Goal: Contribute content

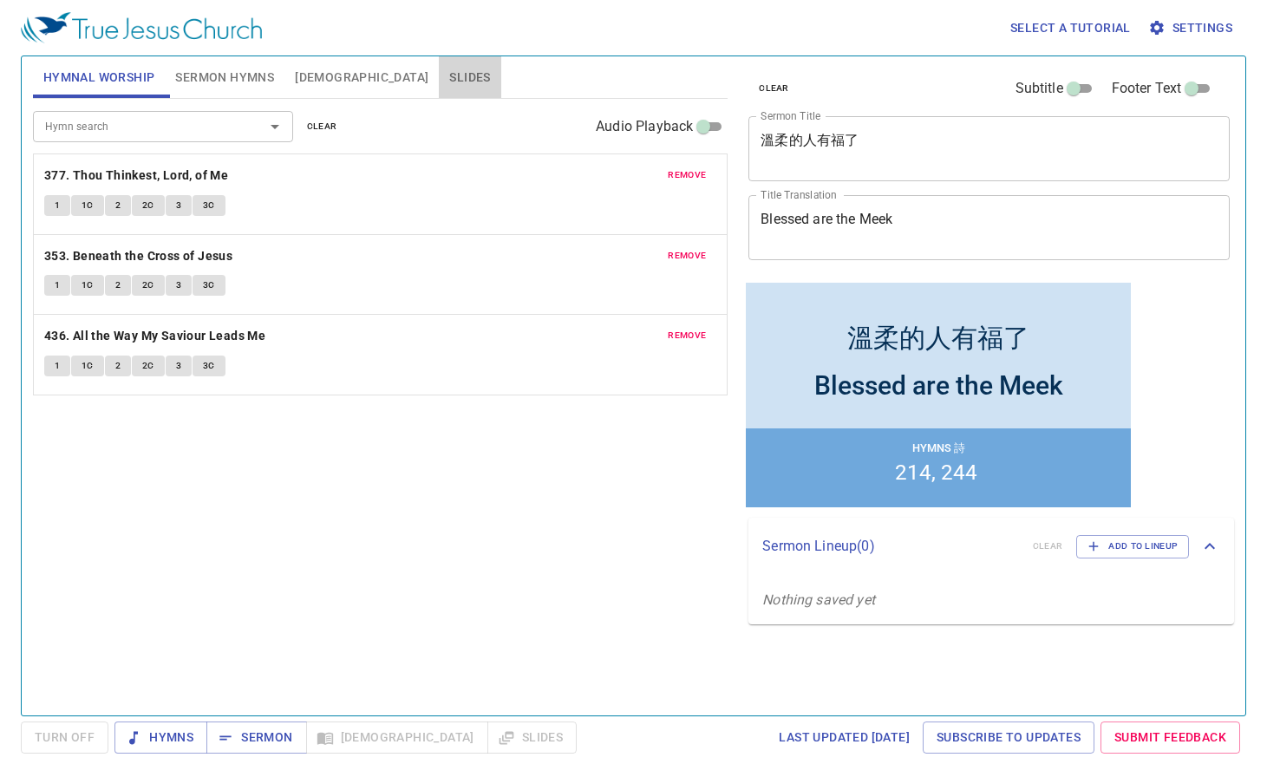
click at [449, 69] on span "Slides" at bounding box center [469, 78] width 41 height 22
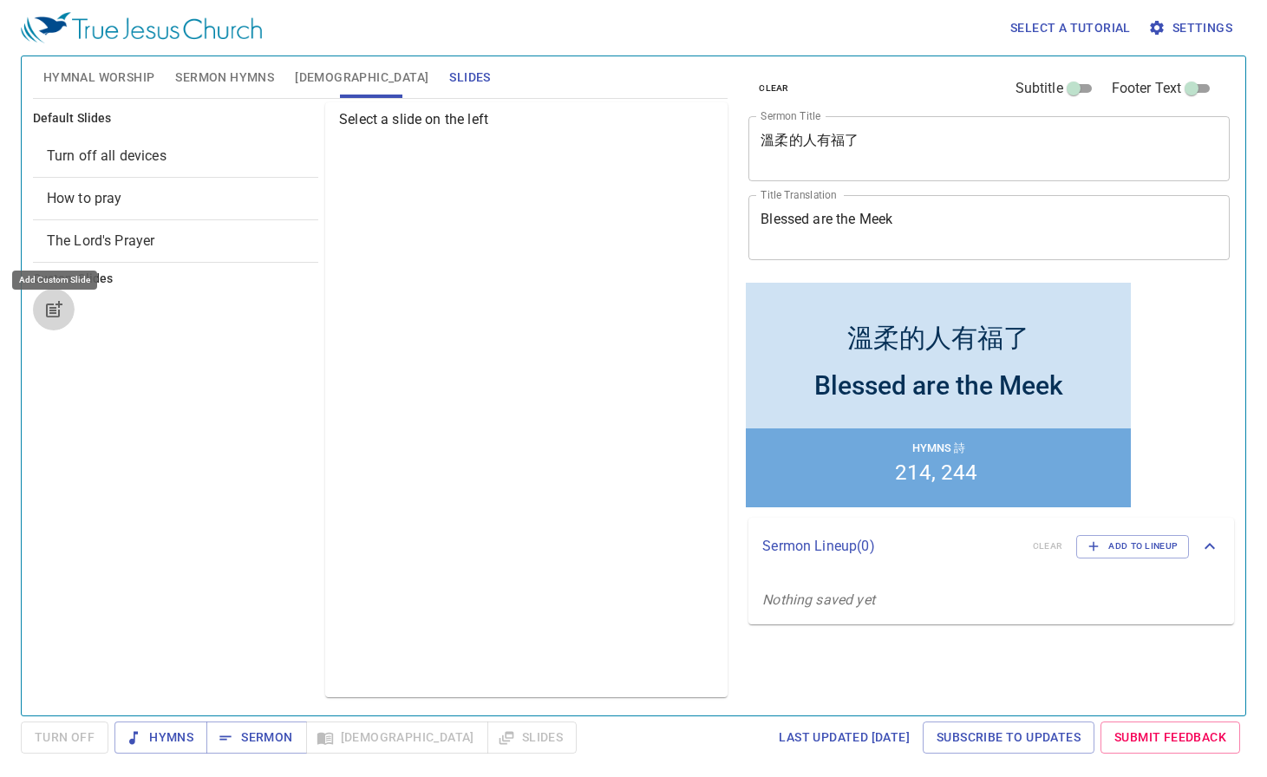
click at [38, 309] on button "button" at bounding box center [54, 310] width 42 height 42
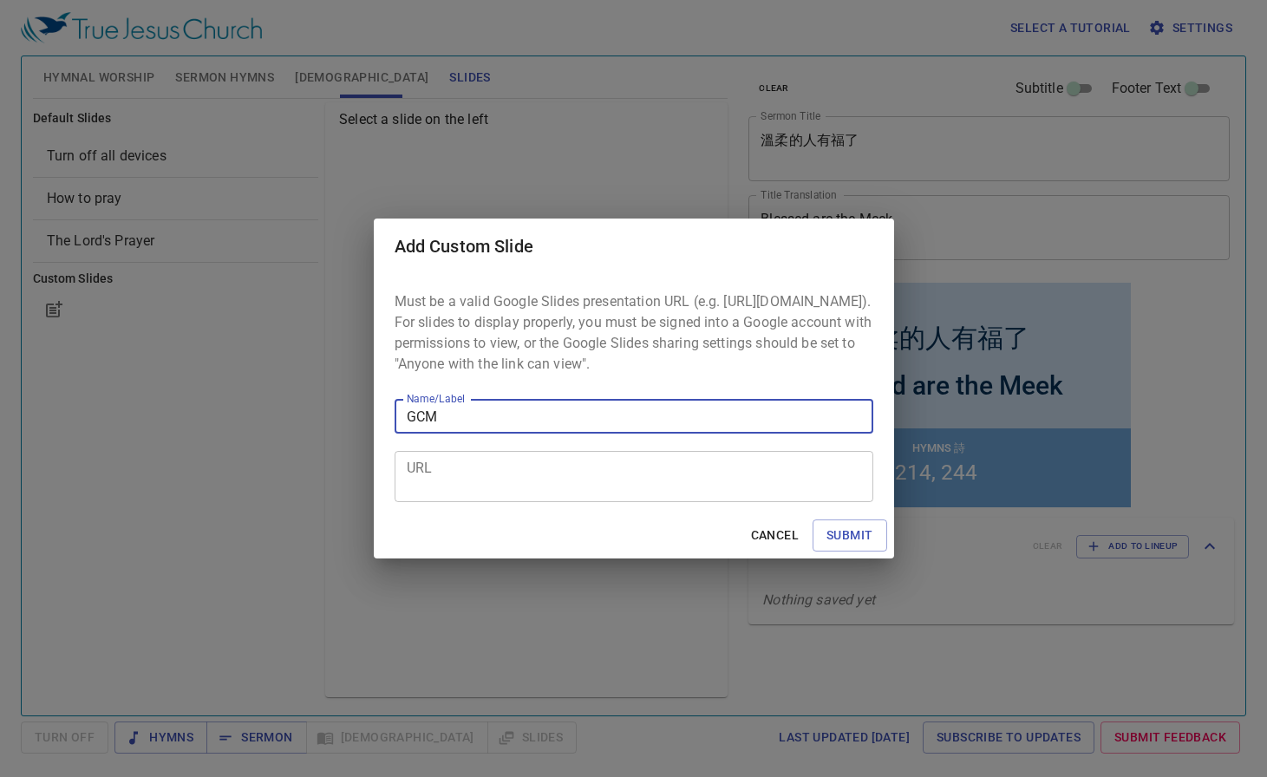
type input "GCM"
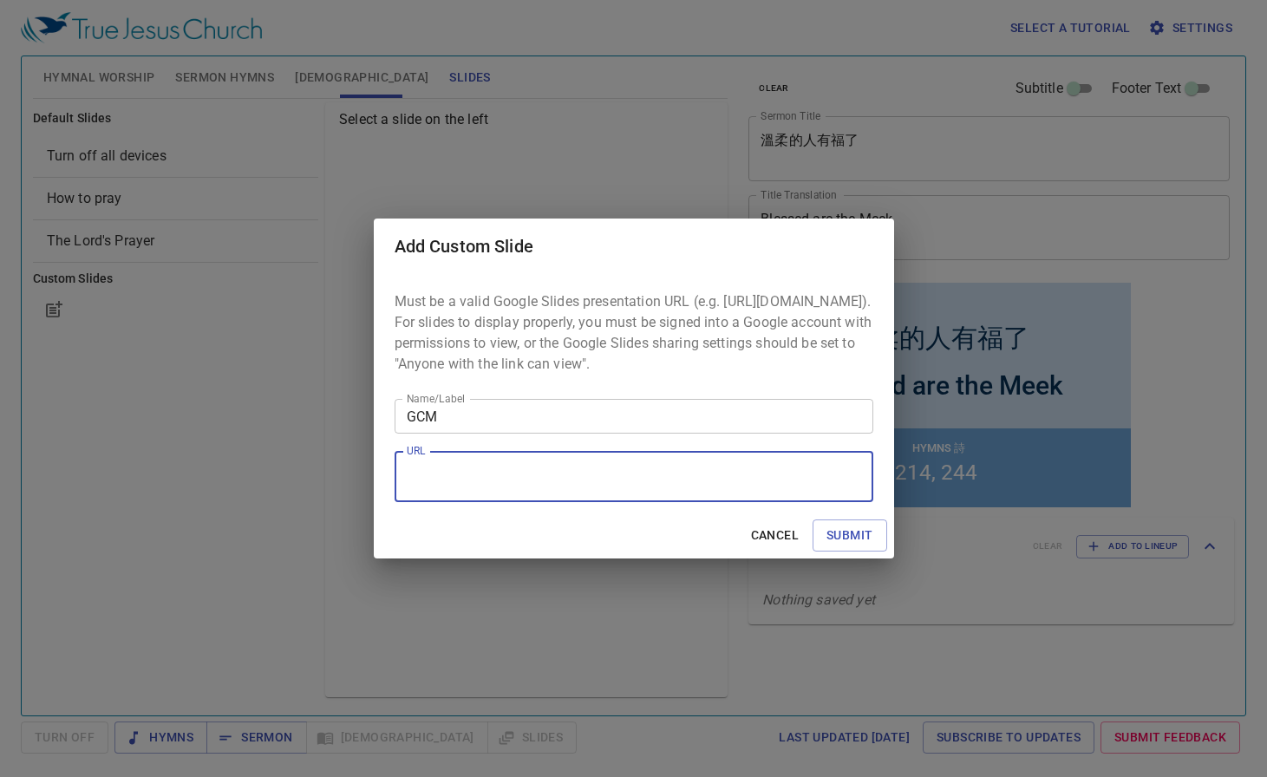
paste textarea "https://docs.google.com/presentation/d/1TEwnJ0O1Mt8qx3ax6M4FMoa_GfouYUc0Zun--TA…"
type textarea "https://docs.google.com/presentation/d/1TEwnJ0O1Mt8qx3ax6M4FMoa_GfouYUc0Zun--TA…"
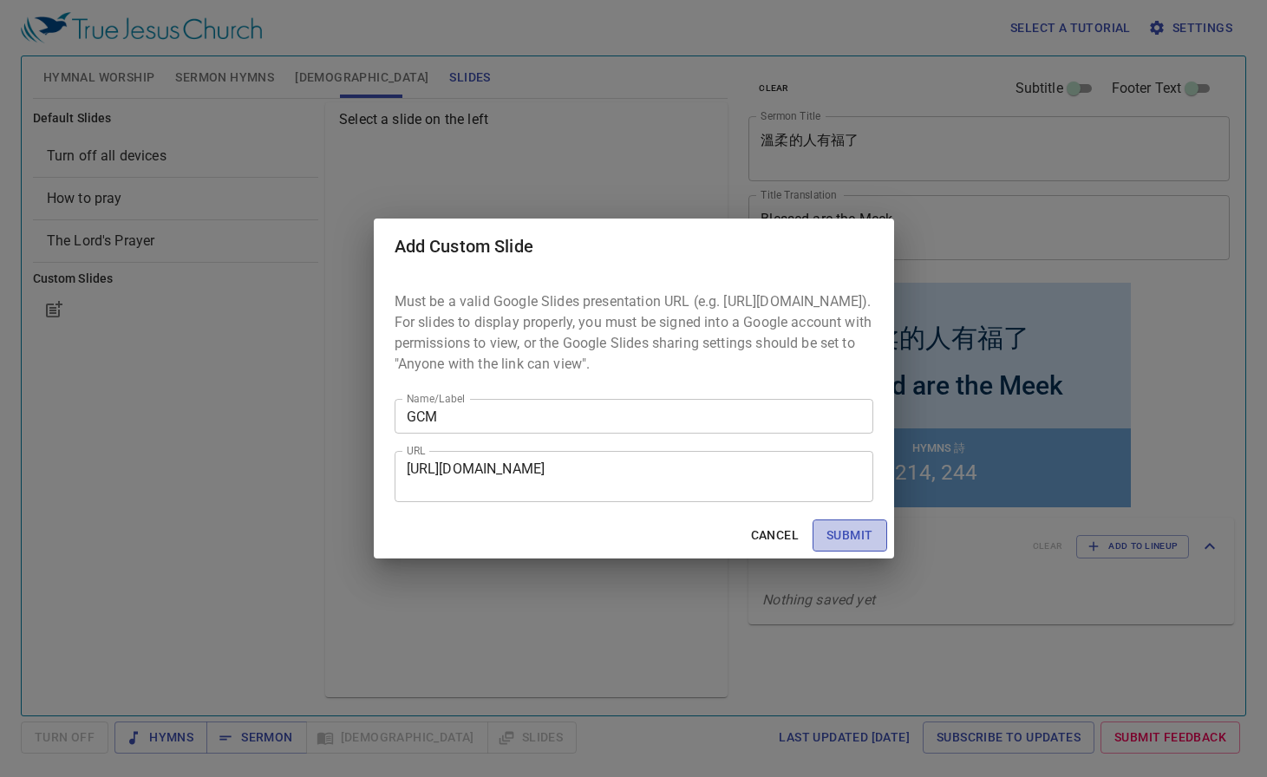
click at [863, 541] on span "Submit" at bounding box center [850, 536] width 46 height 22
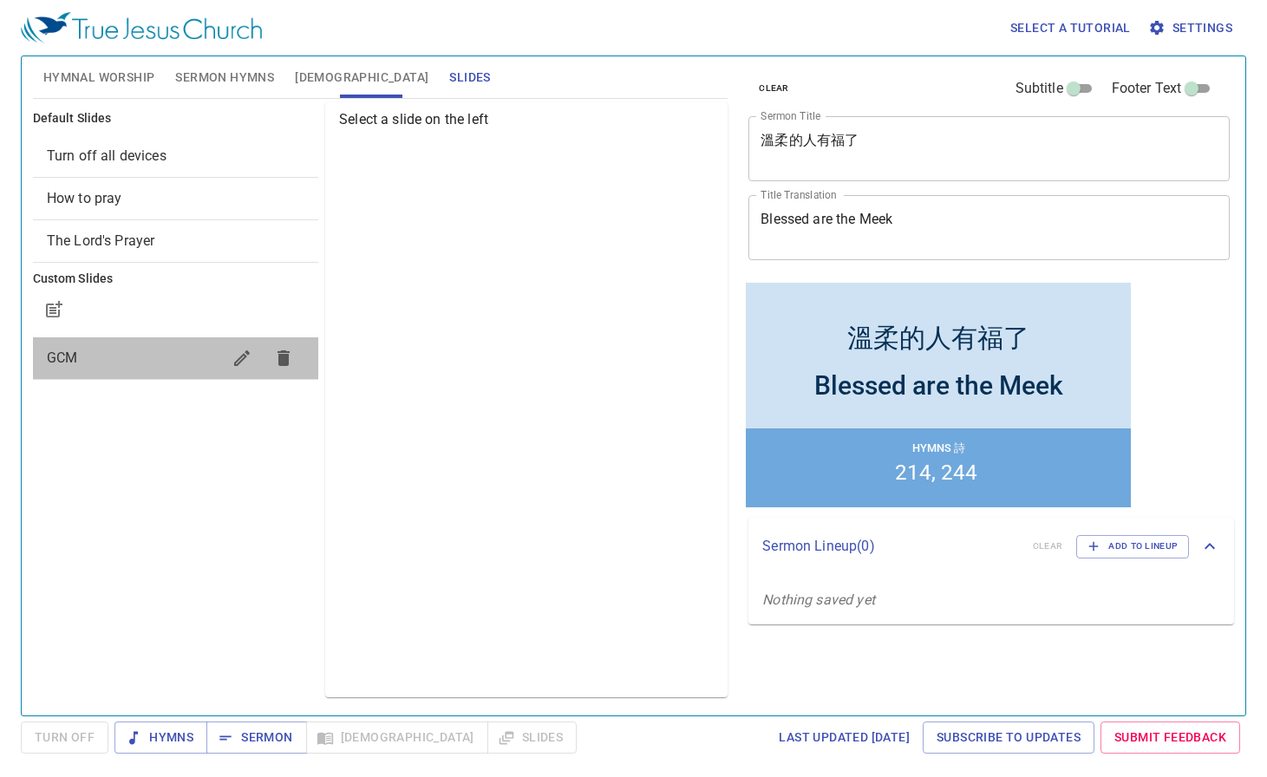
click at [143, 362] on span "GCM" at bounding box center [134, 358] width 174 height 21
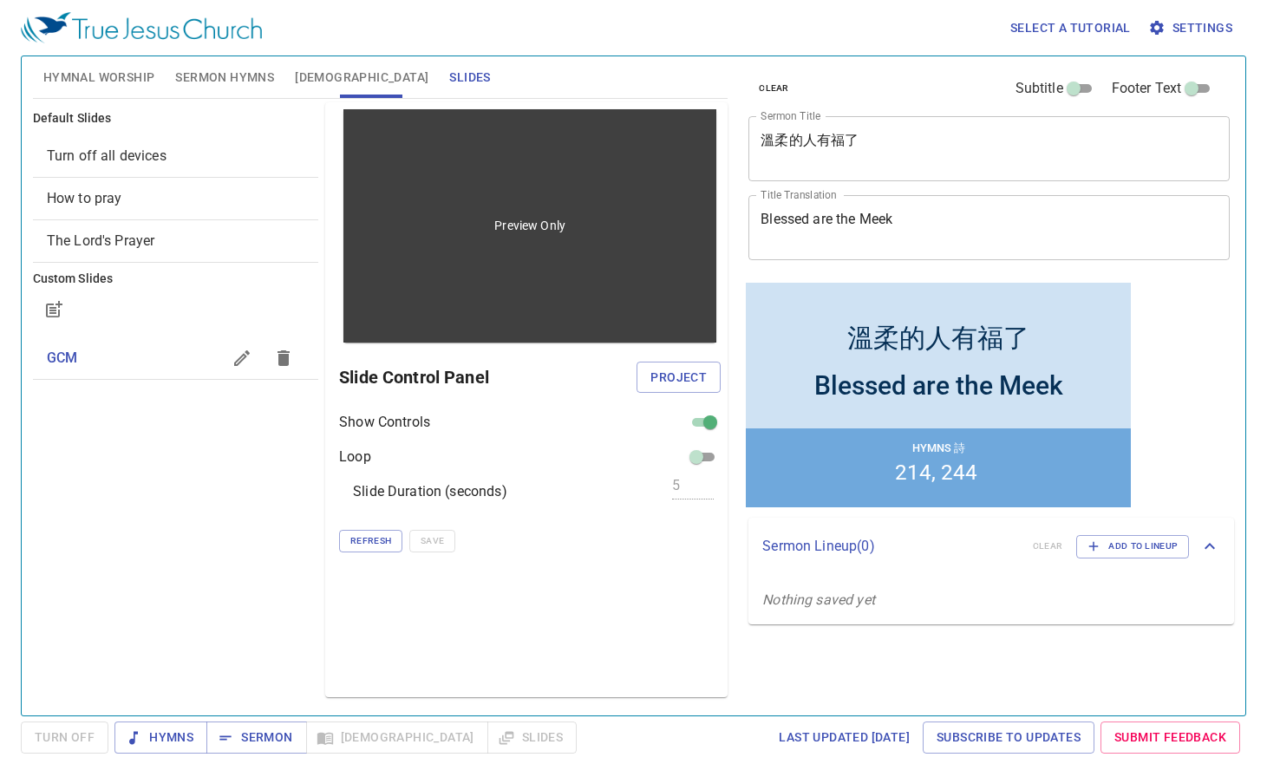
click at [441, 324] on div "Preview Only" at bounding box center [529, 225] width 373 height 233
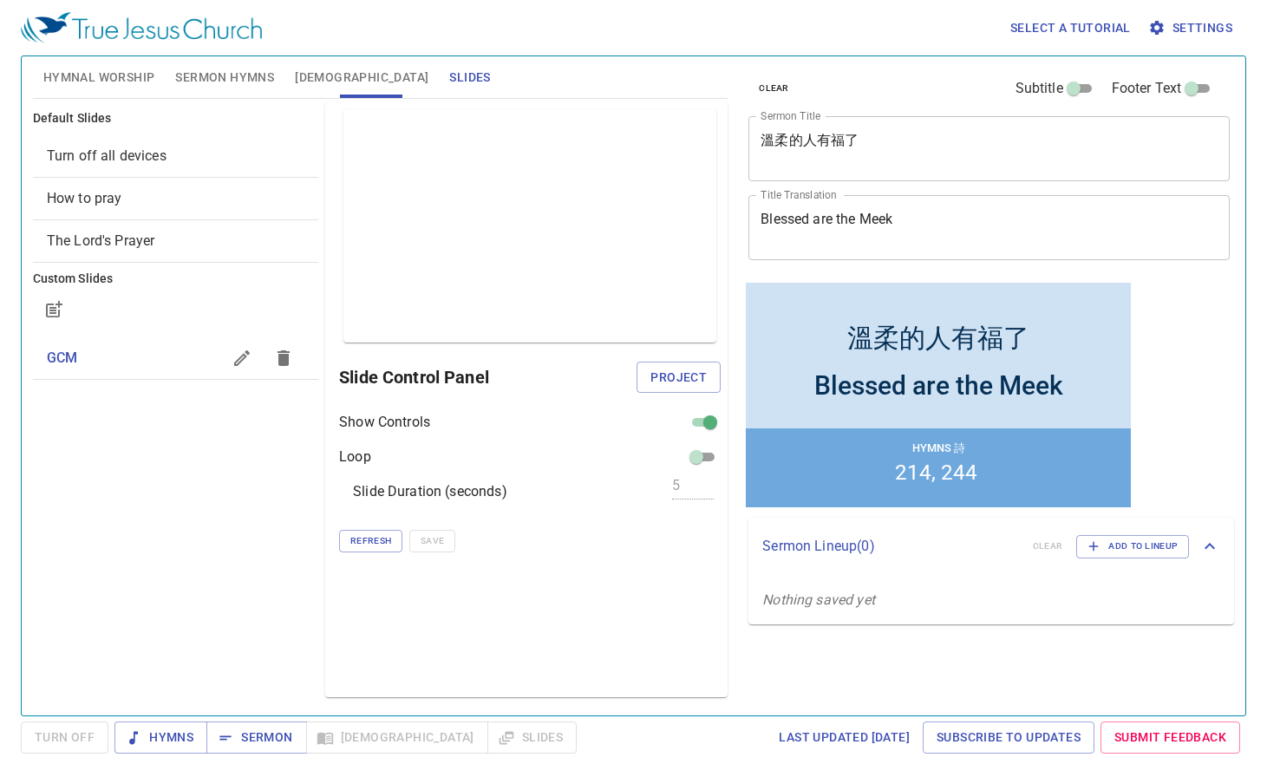
click at [707, 426] on input "checkbox" at bounding box center [710, 425] width 62 height 21
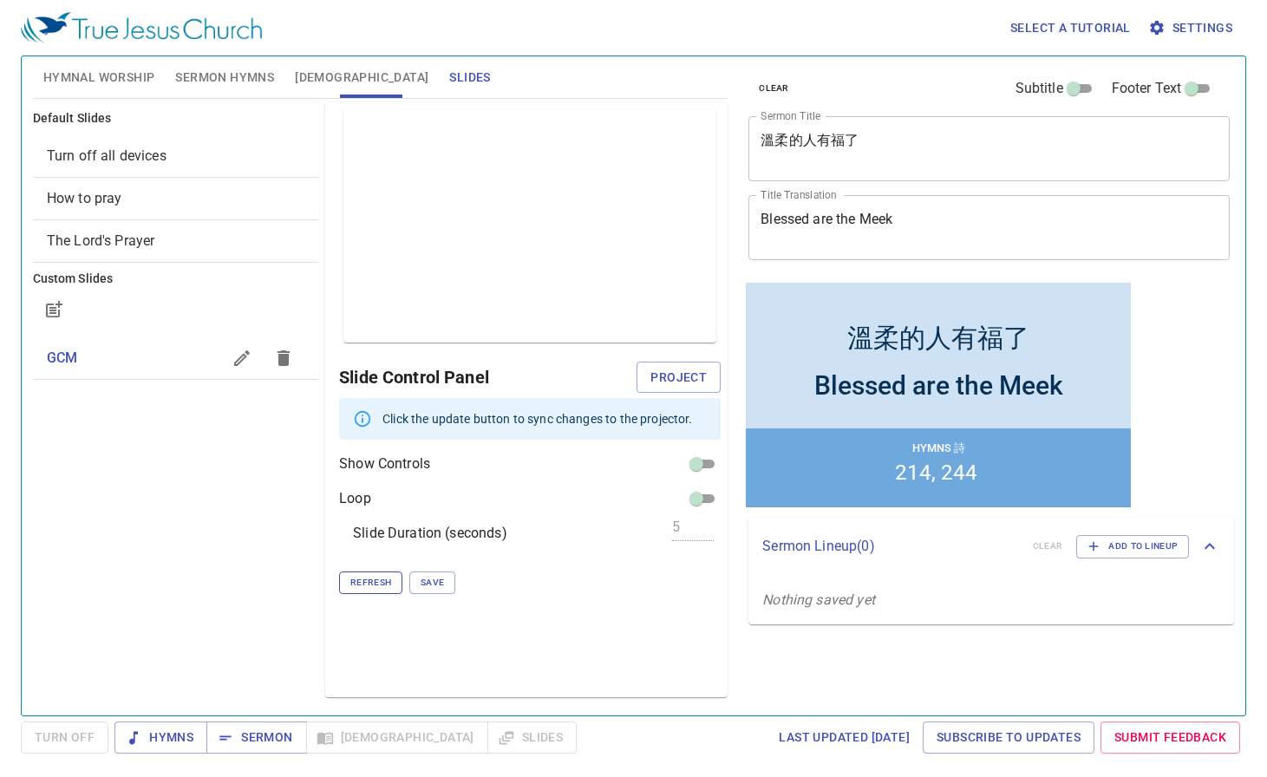
click at [371, 577] on span "Refresh" at bounding box center [370, 583] width 41 height 16
click at [698, 467] on input "checkbox" at bounding box center [696, 467] width 62 height 21
checkbox input "true"
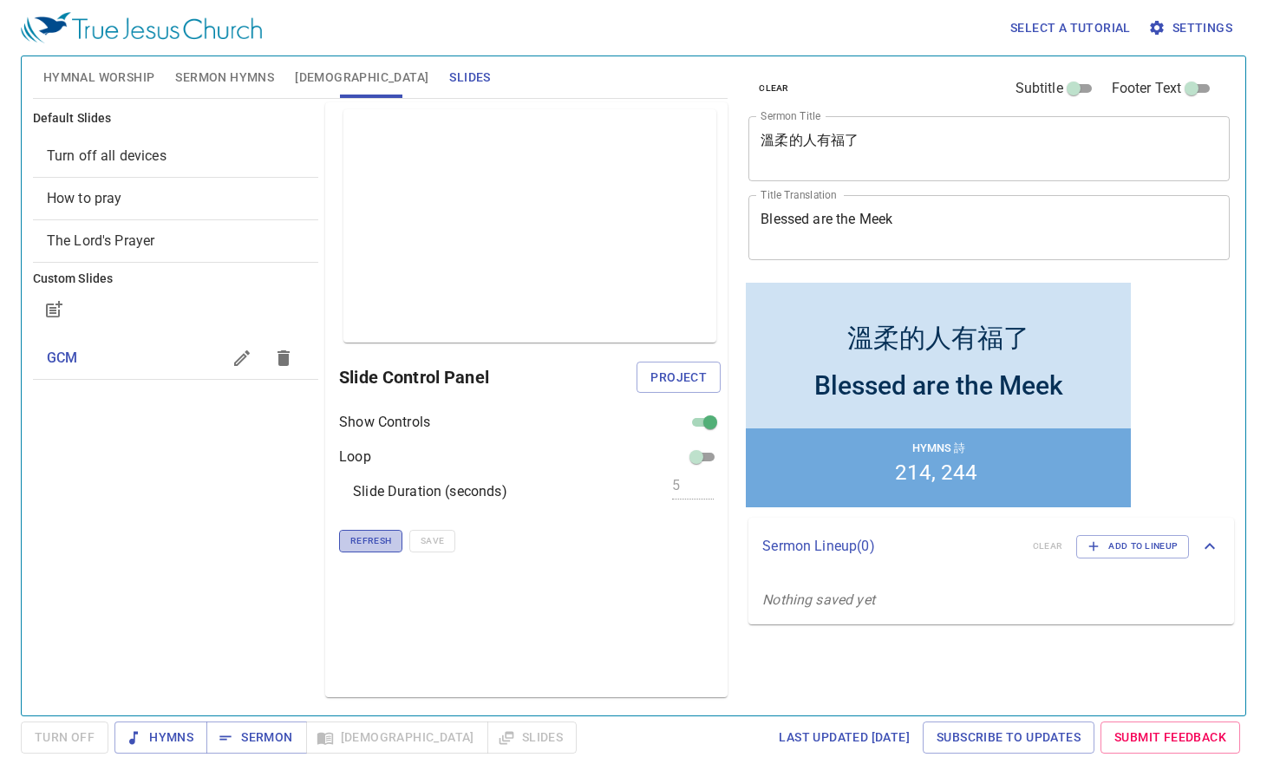
click at [380, 536] on span "Refresh" at bounding box center [370, 541] width 41 height 16
click at [657, 373] on span "Project" at bounding box center [679, 378] width 56 height 22
click at [188, 439] on div "Default Slides Turn off all devices How to pray The Lord's Prayer Custom Slides…" at bounding box center [175, 400] width 292 height 602
click at [245, 445] on div "Default Slides Turn off all devices How to pray The Lord's Prayer Custom Slides…" at bounding box center [175, 400] width 292 height 602
click at [359, 539] on span "Refresh" at bounding box center [370, 541] width 41 height 16
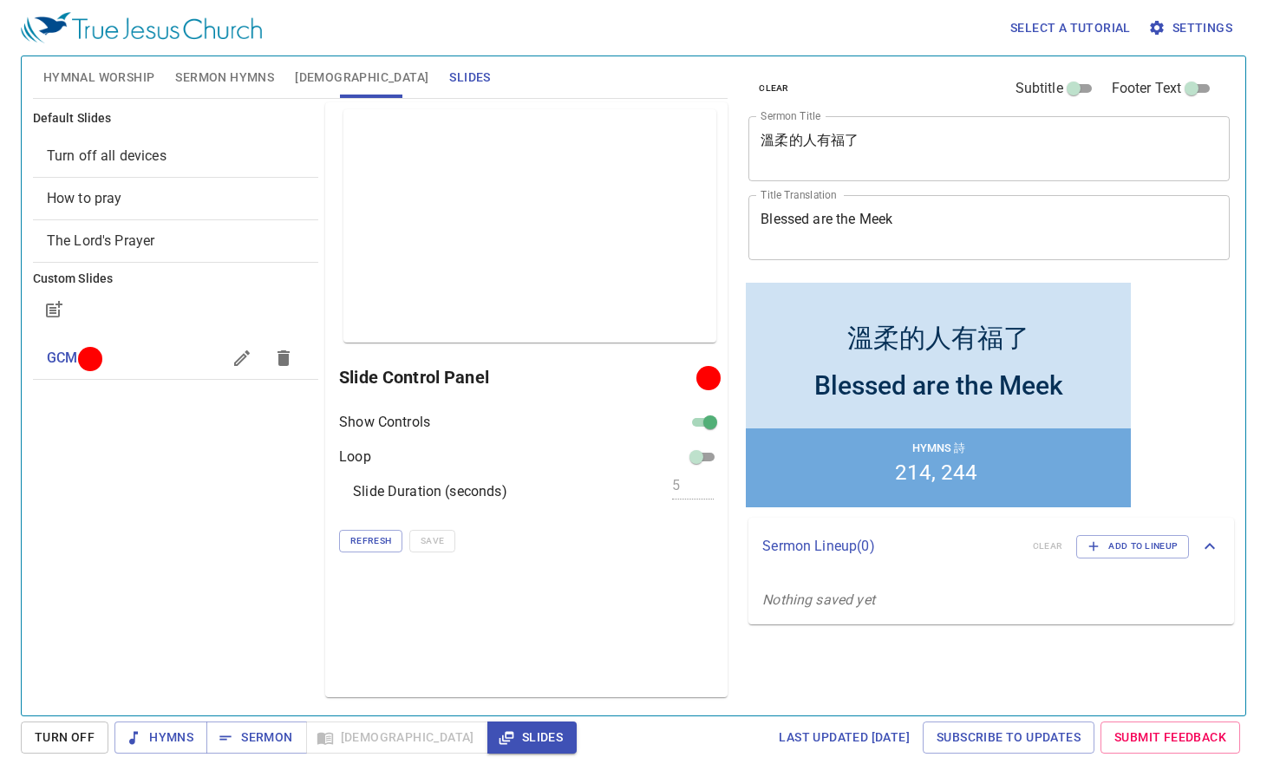
click at [206, 455] on div "Default Slides Turn off all devices How to pray The Lord's Prayer Custom Slides…" at bounding box center [175, 400] width 292 height 602
